Goal: Task Accomplishment & Management: Manage account settings

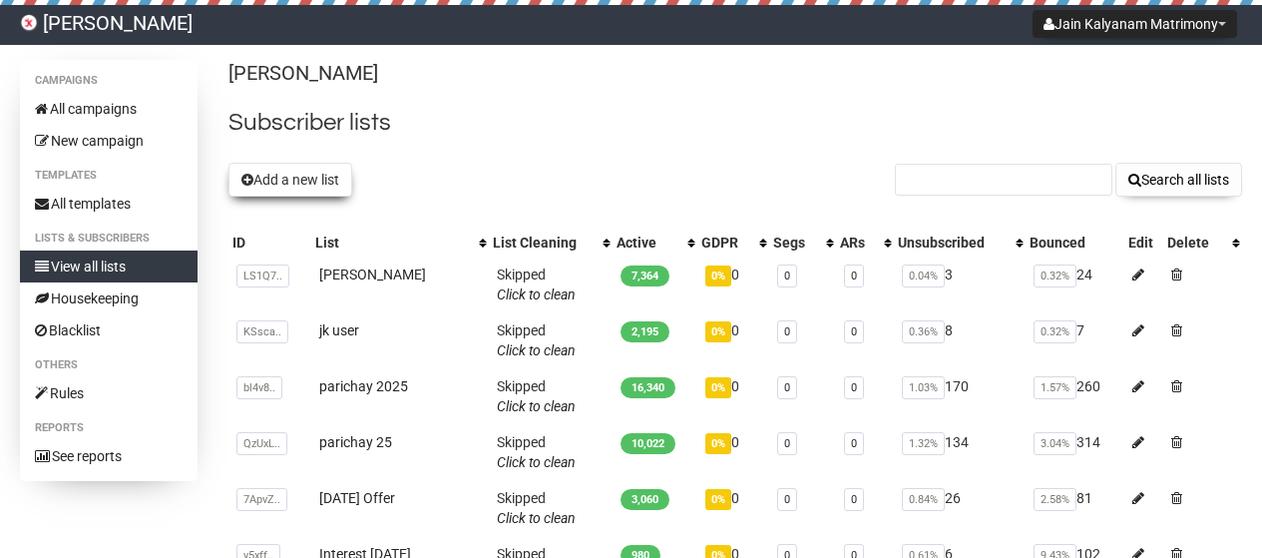
click at [273, 181] on button "Add a new list" at bounding box center [291, 180] width 124 height 34
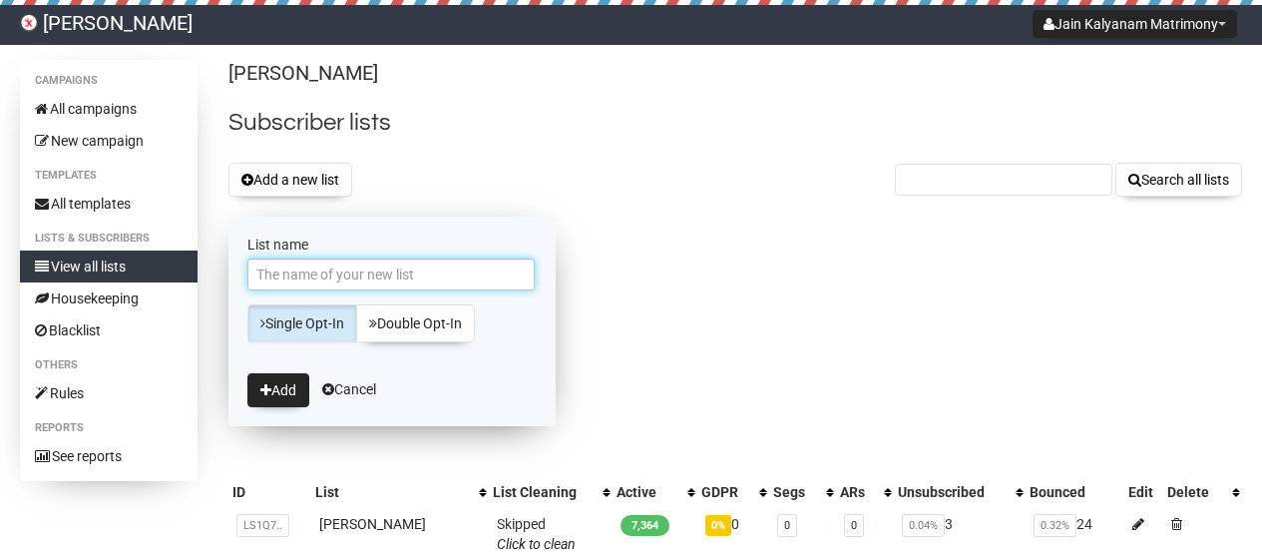
click at [355, 270] on input "List name" at bounding box center [390, 274] width 287 height 32
type input "jk users [DATE]"
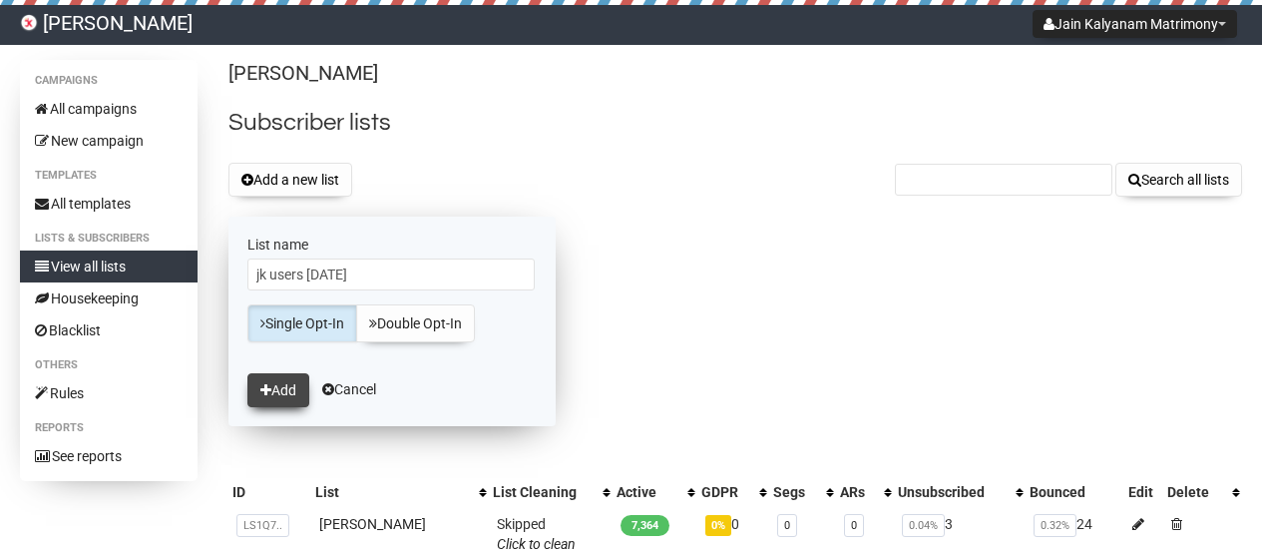
click at [272, 378] on button "Add" at bounding box center [278, 390] width 62 height 34
